Goal: Transaction & Acquisition: Purchase product/service

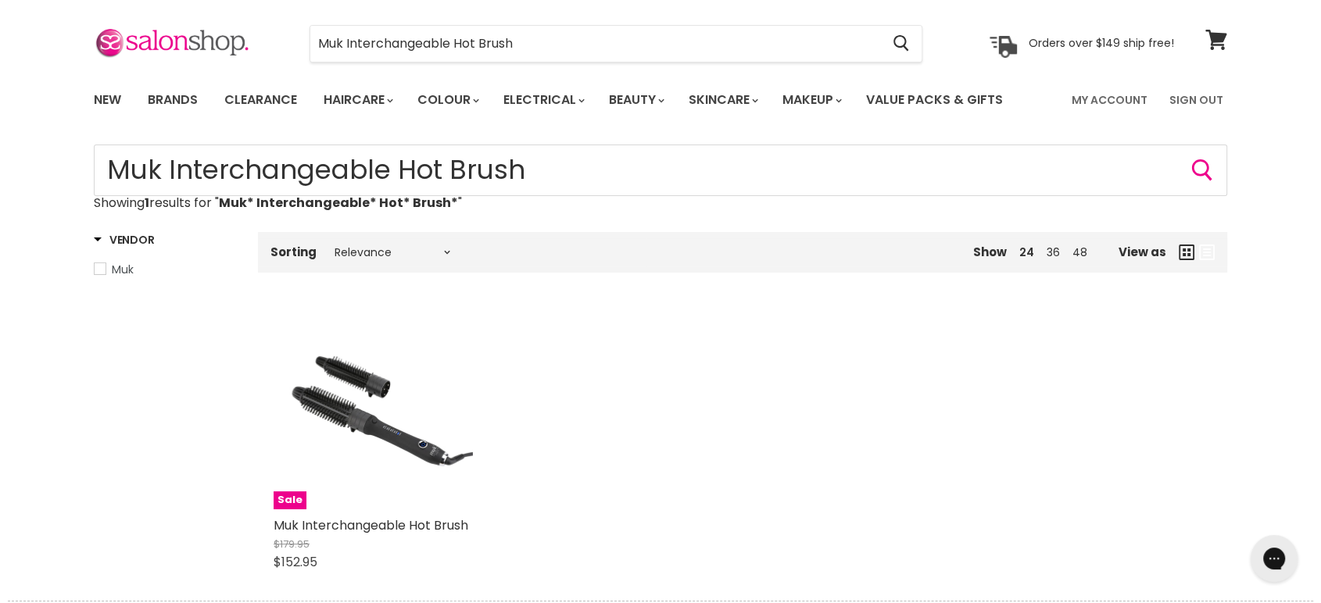
type input "Muk* Interchangeable* Hot* Brush*"
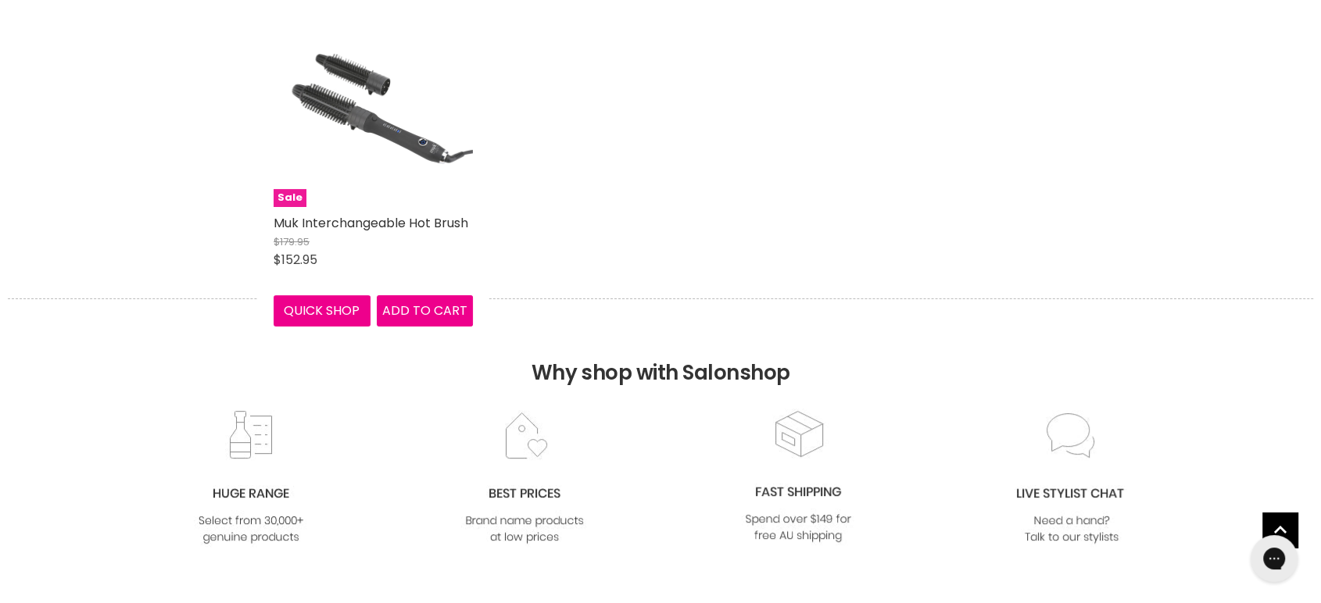
click at [375, 141] on img "Main content" at bounding box center [373, 107] width 199 height 199
